Goal: Navigation & Orientation: Find specific page/section

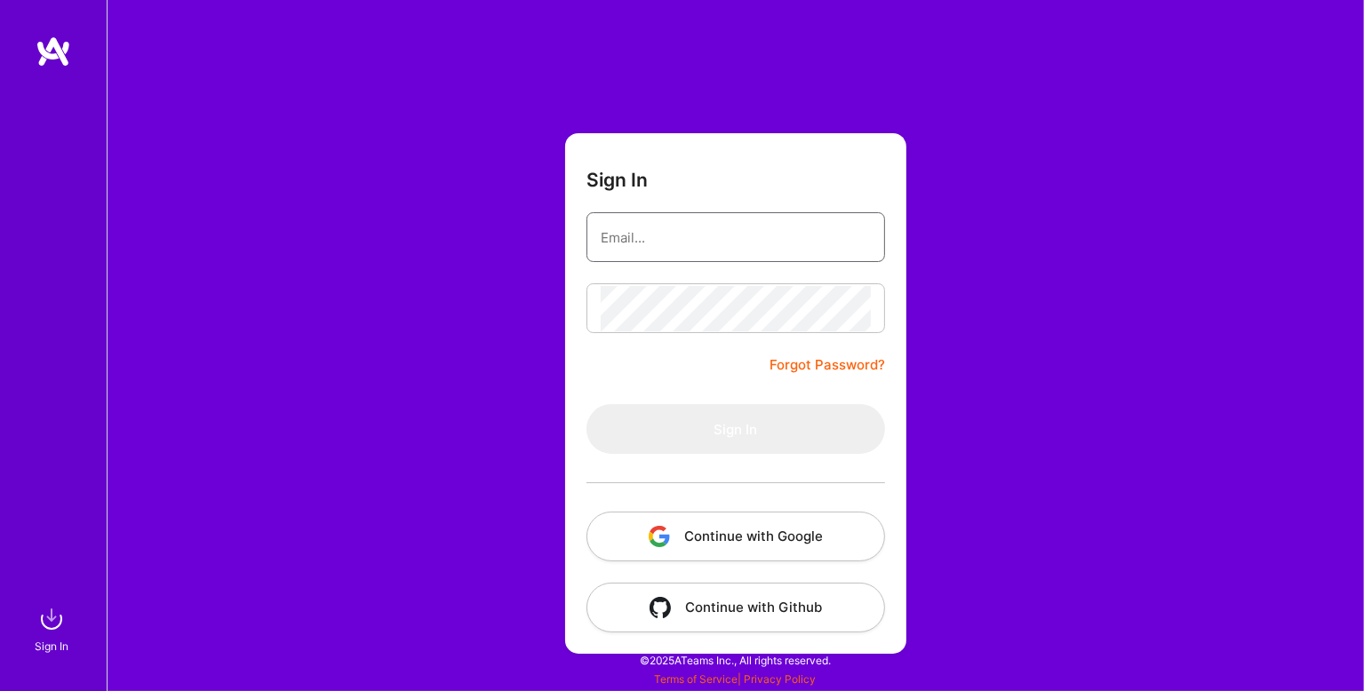
click at [707, 225] on input "email" at bounding box center [736, 237] width 270 height 45
type input "[PERSON_NAME][EMAIL_ADDRESS][DOMAIN_NAME]"
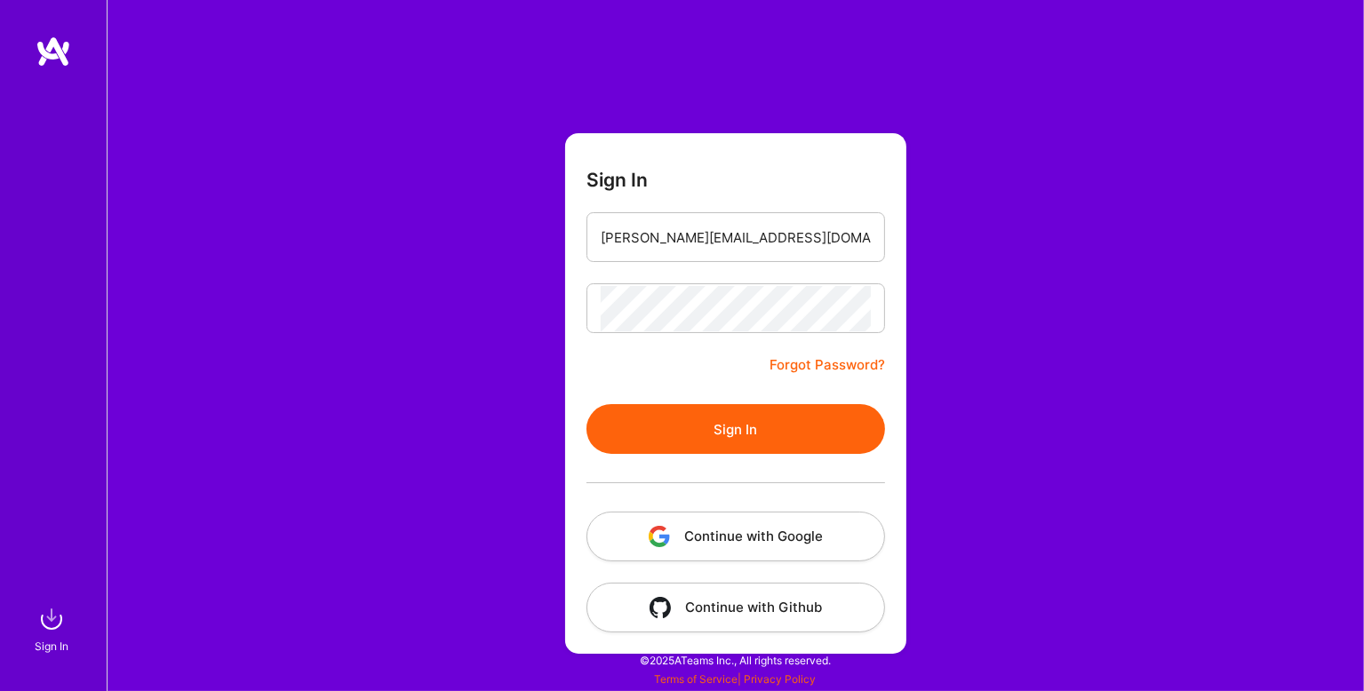
click at [747, 430] on button "Sign In" at bounding box center [736, 429] width 299 height 50
